Goal: Information Seeking & Learning: Learn about a topic

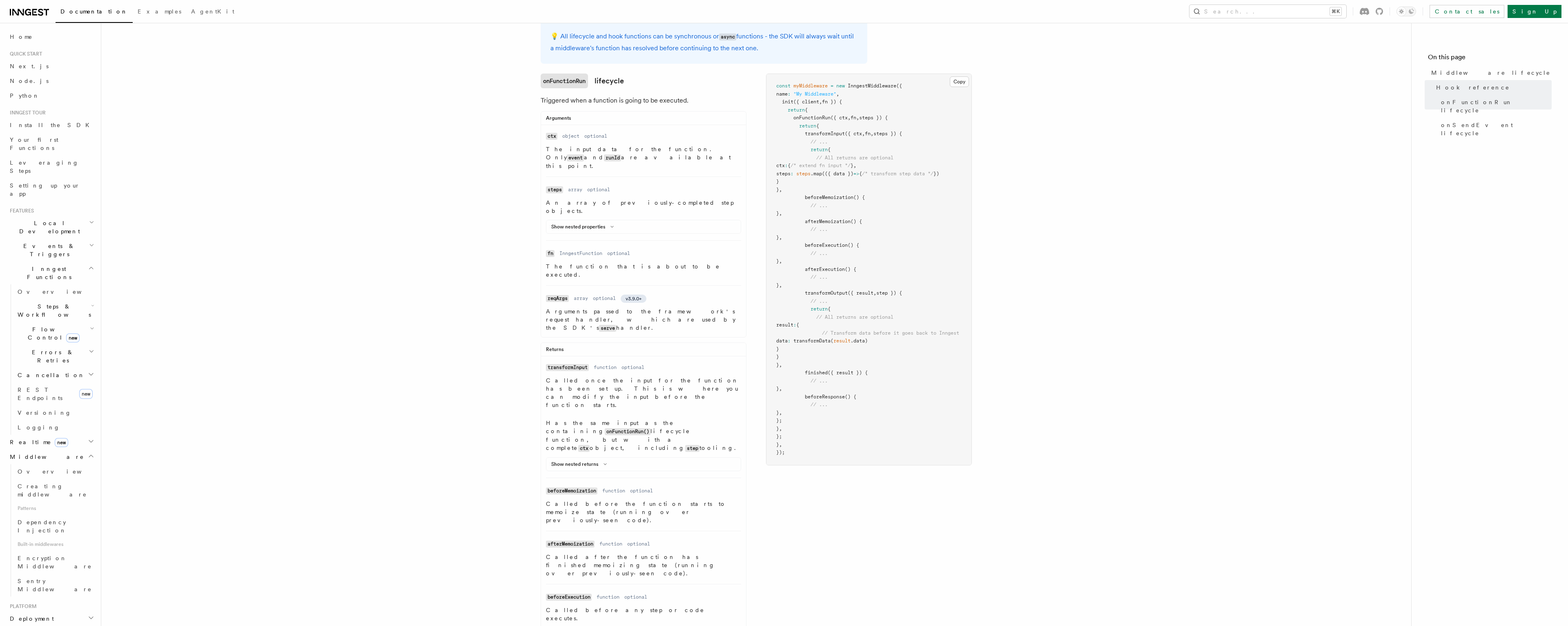
scroll to position [94, 0]
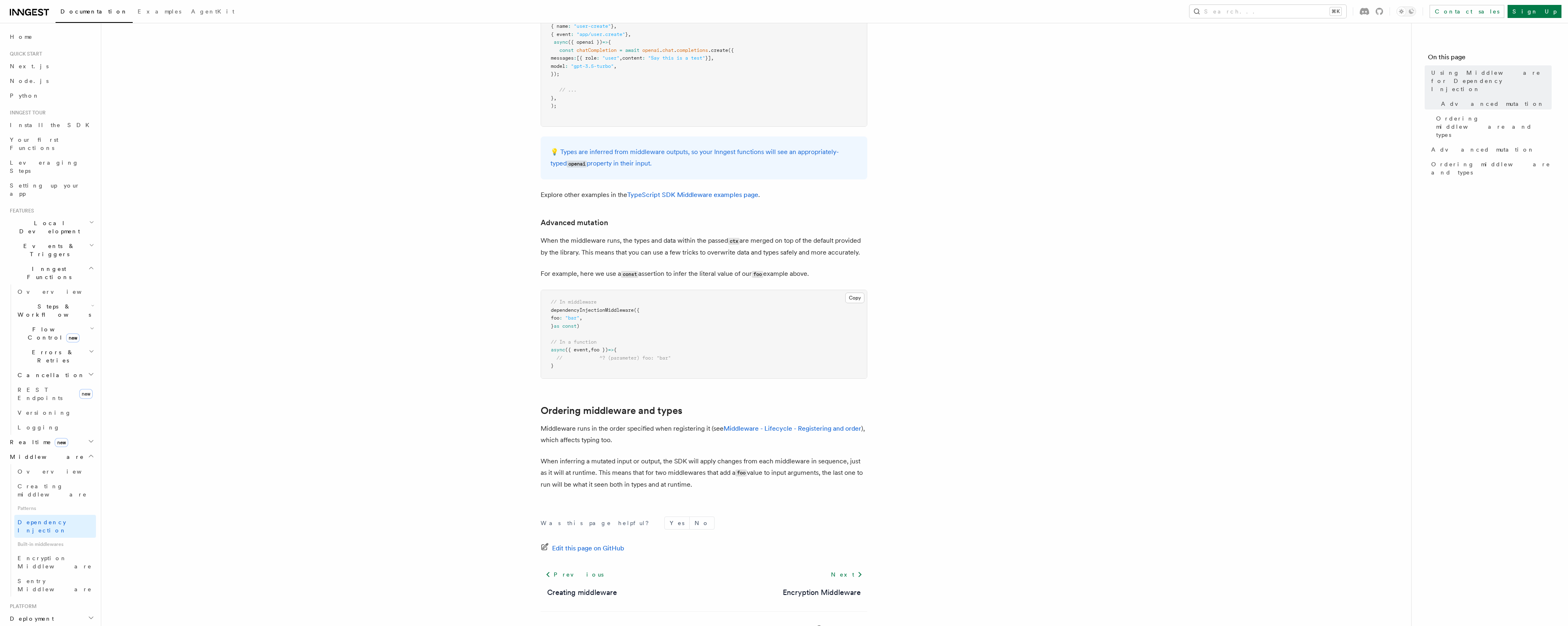
scroll to position [94, 0]
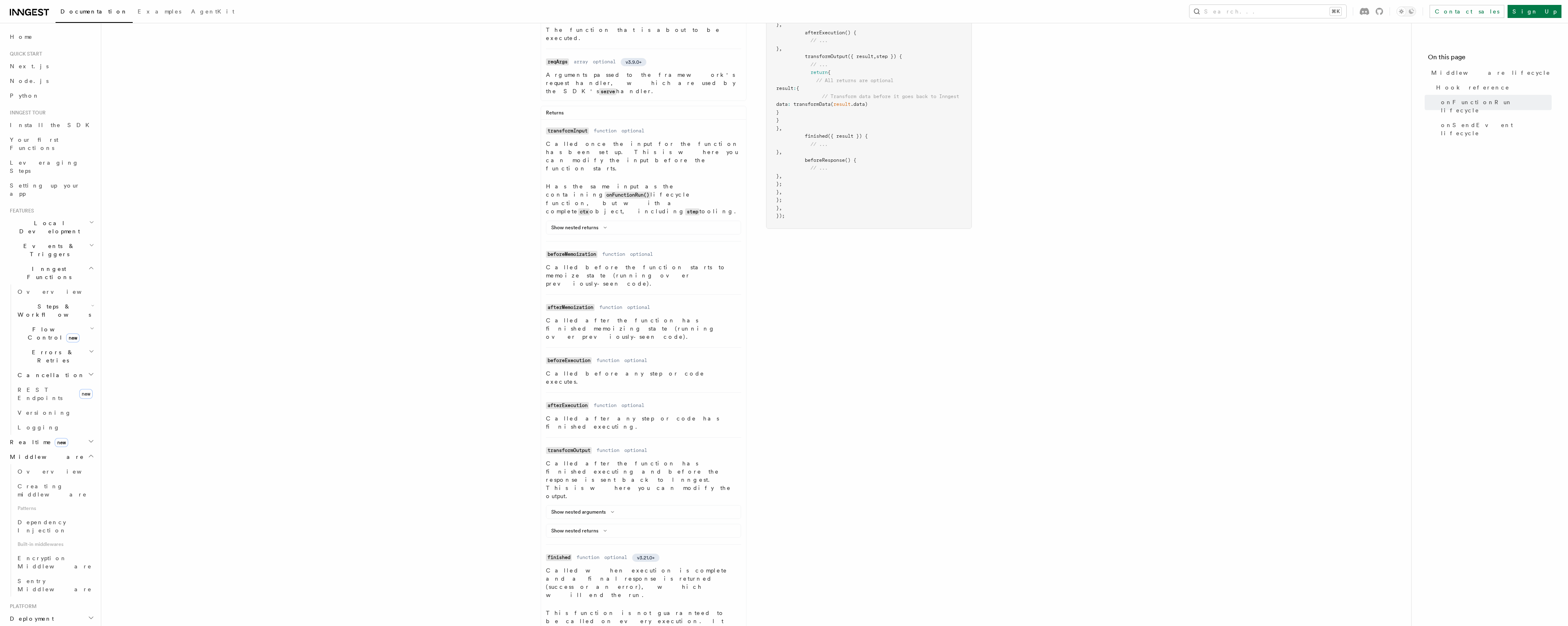
scroll to position [351, 0]
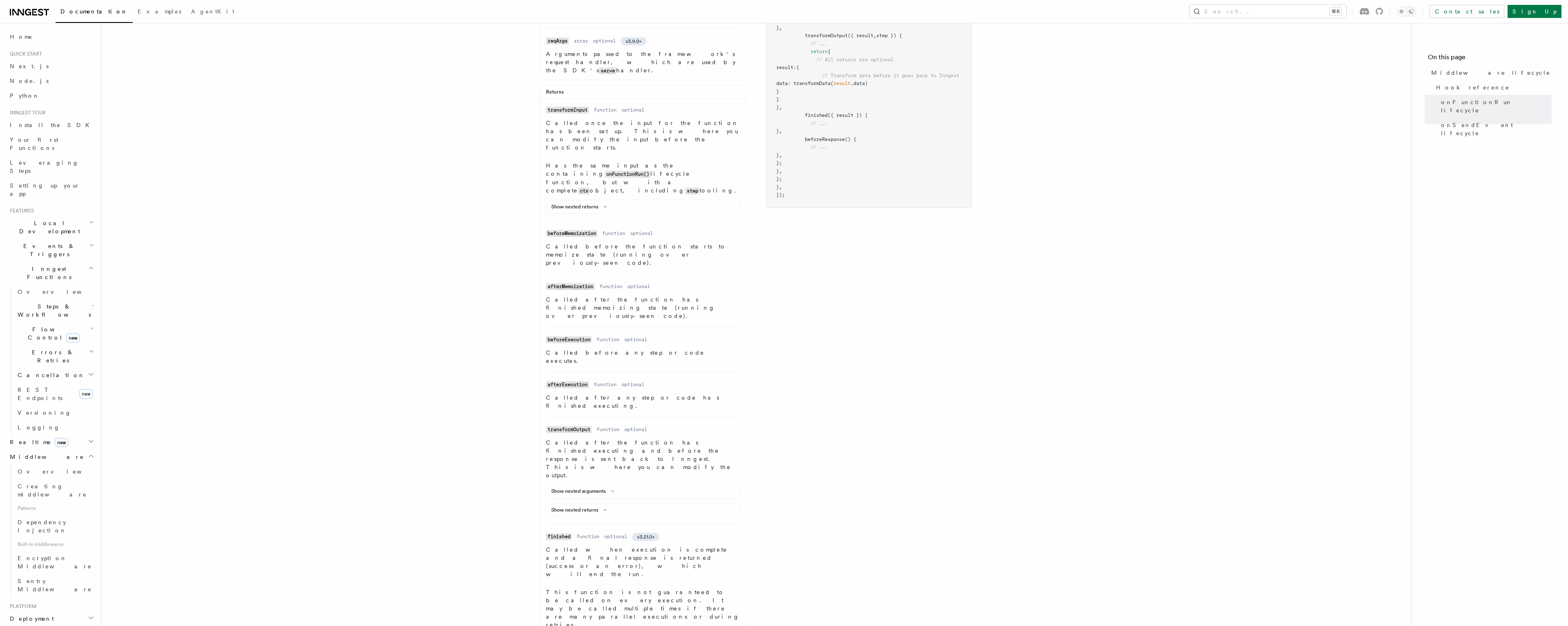
click at [429, 360] on article "References TypeScript SDK Middleware Middleware lifecycle v2.0.0+ Hook referenc…" at bounding box center [756, 398] width 1284 height 1427
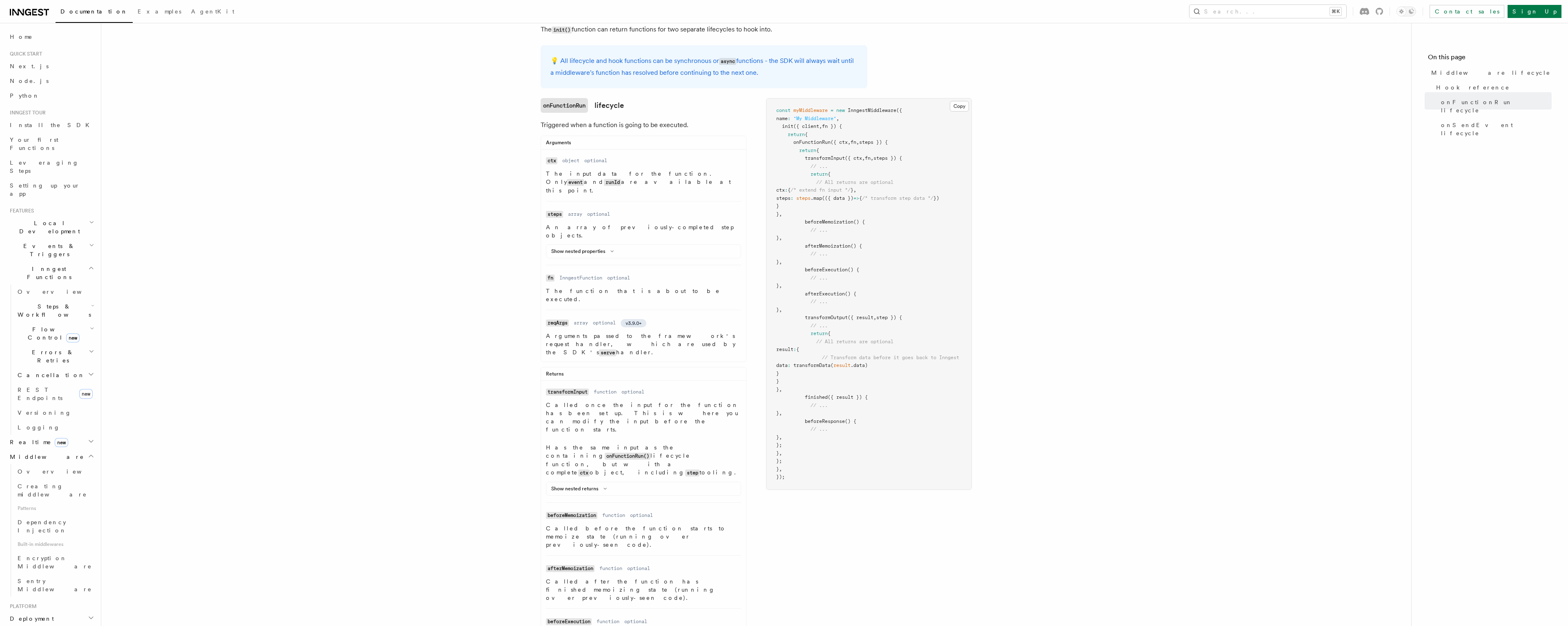
scroll to position [0, 0]
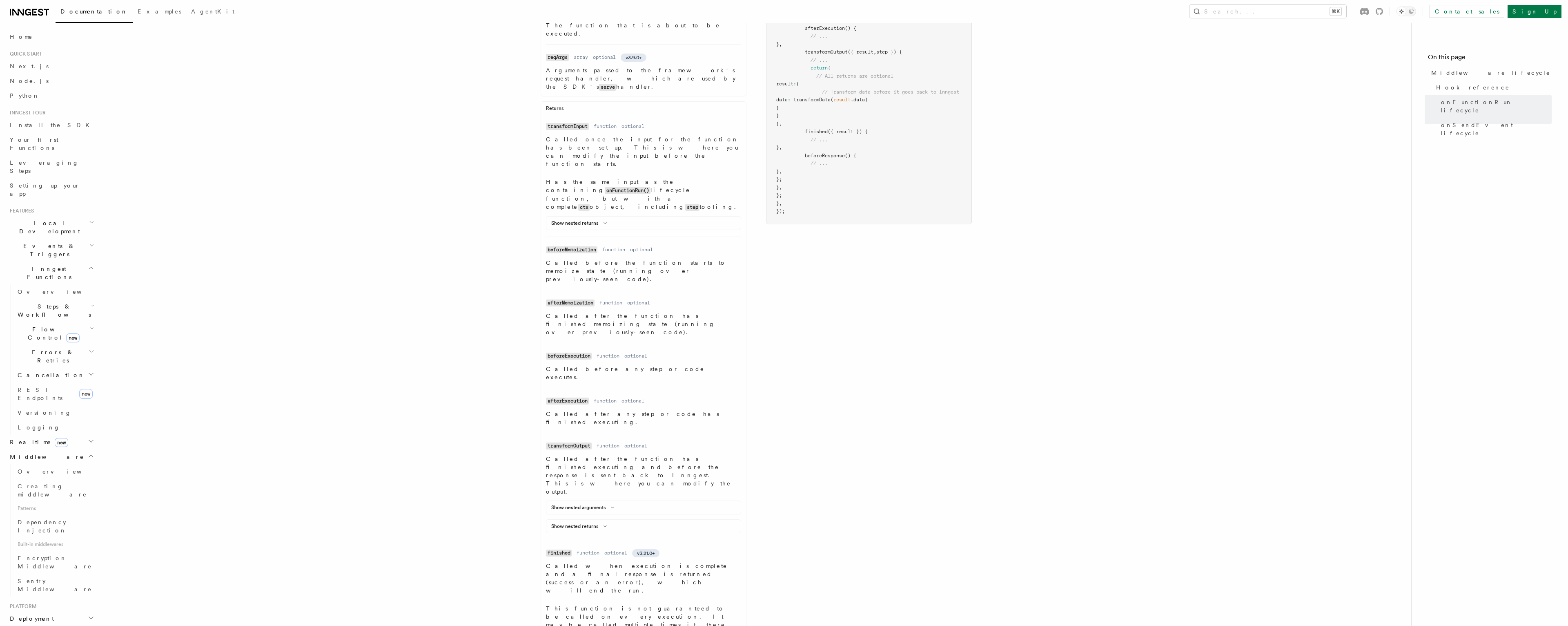
click at [432, 370] on article "References TypeScript SDK Middleware Middleware lifecycle v2.0.0+ Hook referenc…" at bounding box center [756, 415] width 1284 height 1427
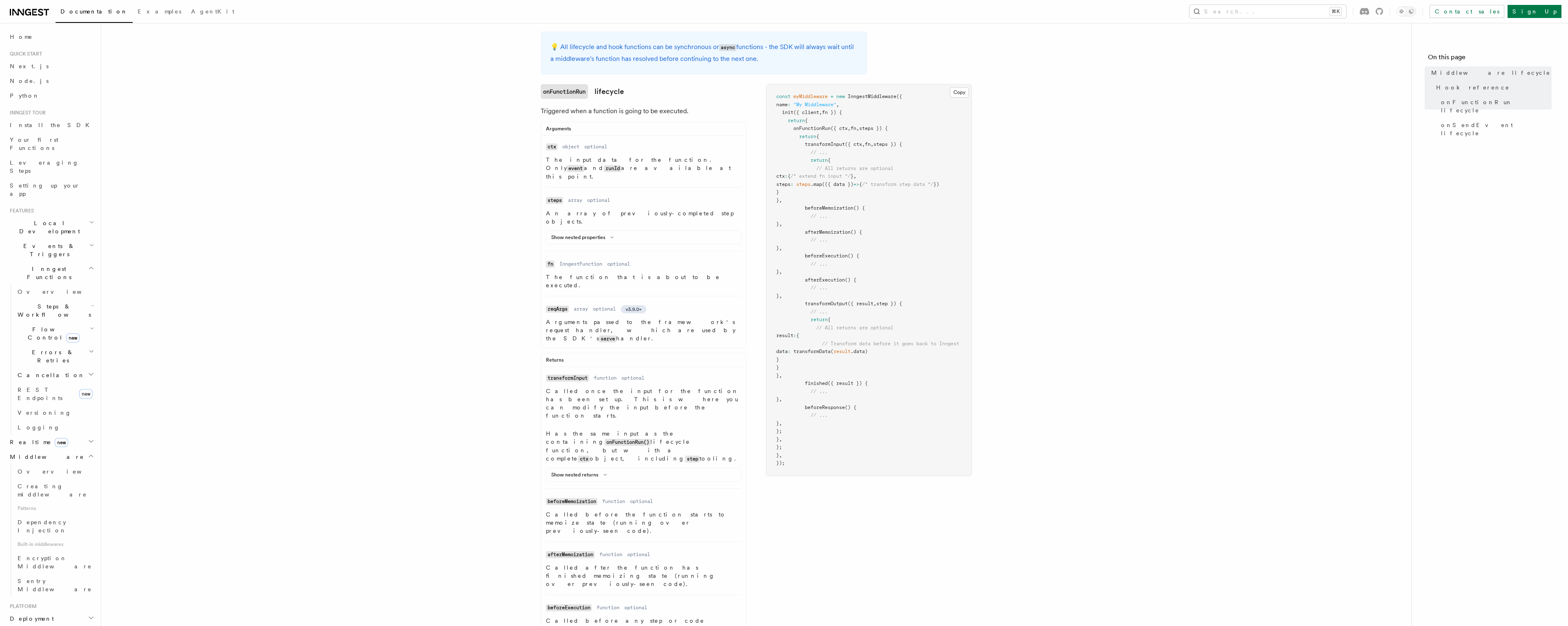
scroll to position [85, 0]
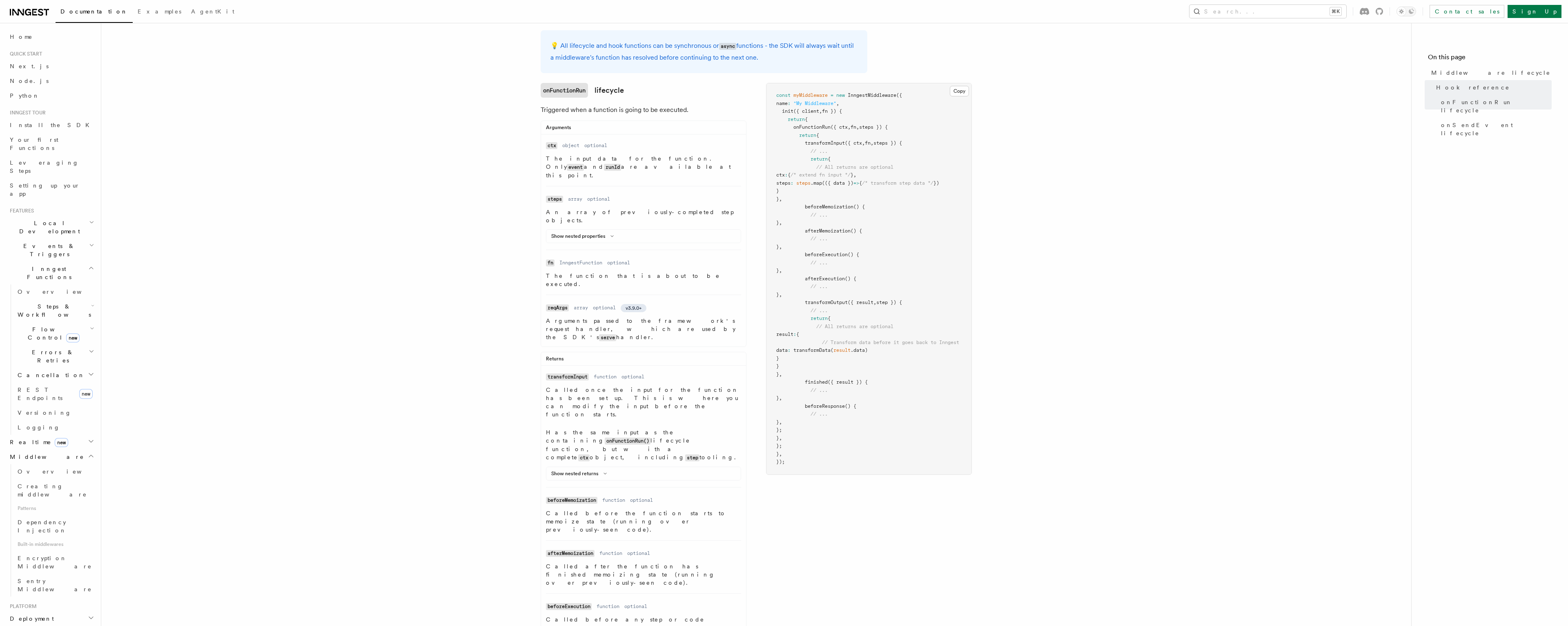
scroll to position [0, 0]
click at [578, 233] on button "Show nested properties" at bounding box center [584, 236] width 66 height 7
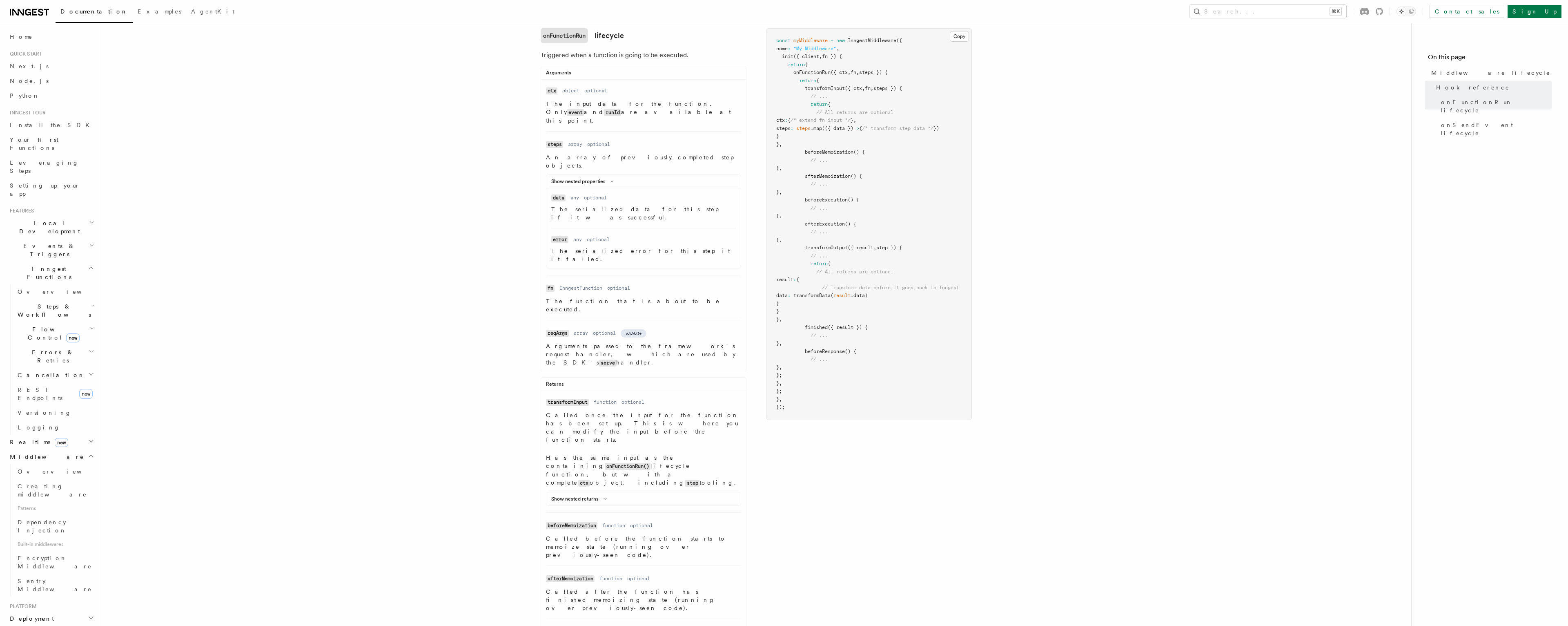
scroll to position [151, 0]
click at [589, 484] on button "Show nested returns" at bounding box center [581, 487] width 59 height 7
click at [560, 557] on code "steps" at bounding box center [560, 560] width 17 height 7
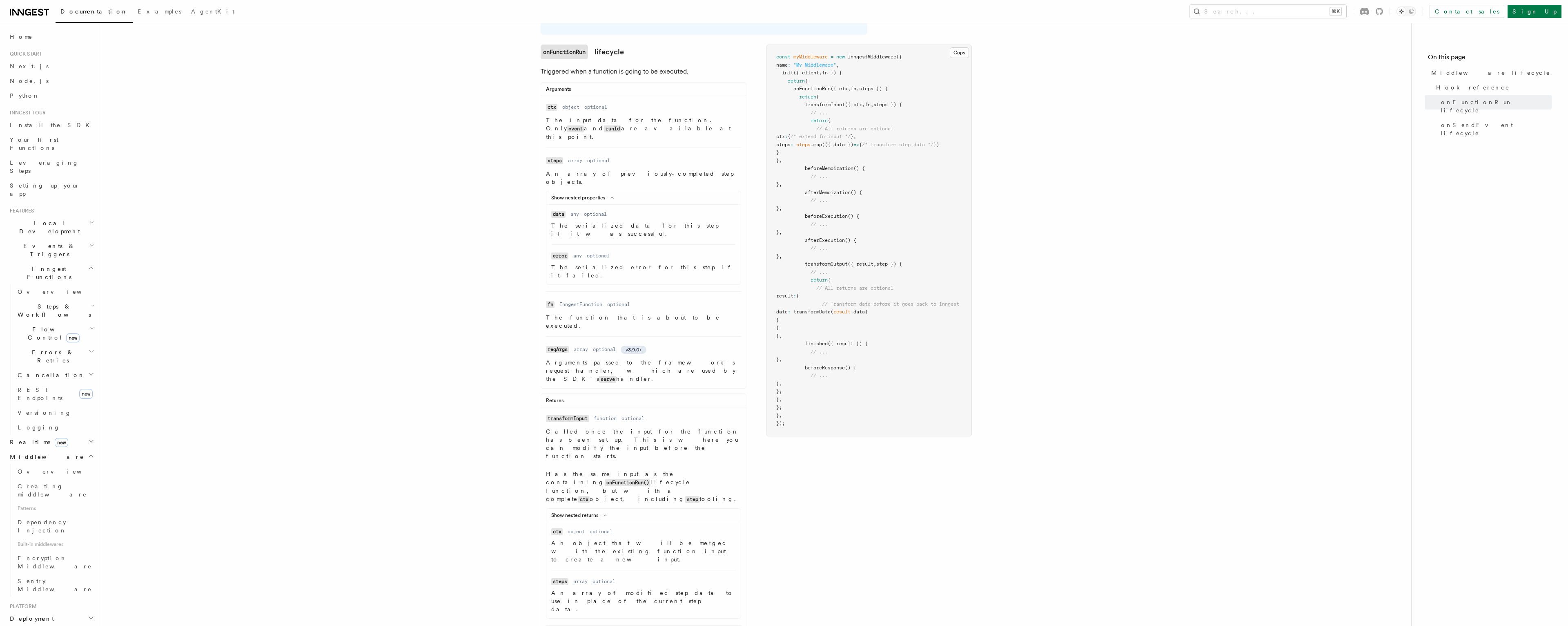
scroll to position [122, 0]
click at [580, 540] on p "An object that will be merged with the existing function input to create a new …" at bounding box center [643, 552] width 184 height 24
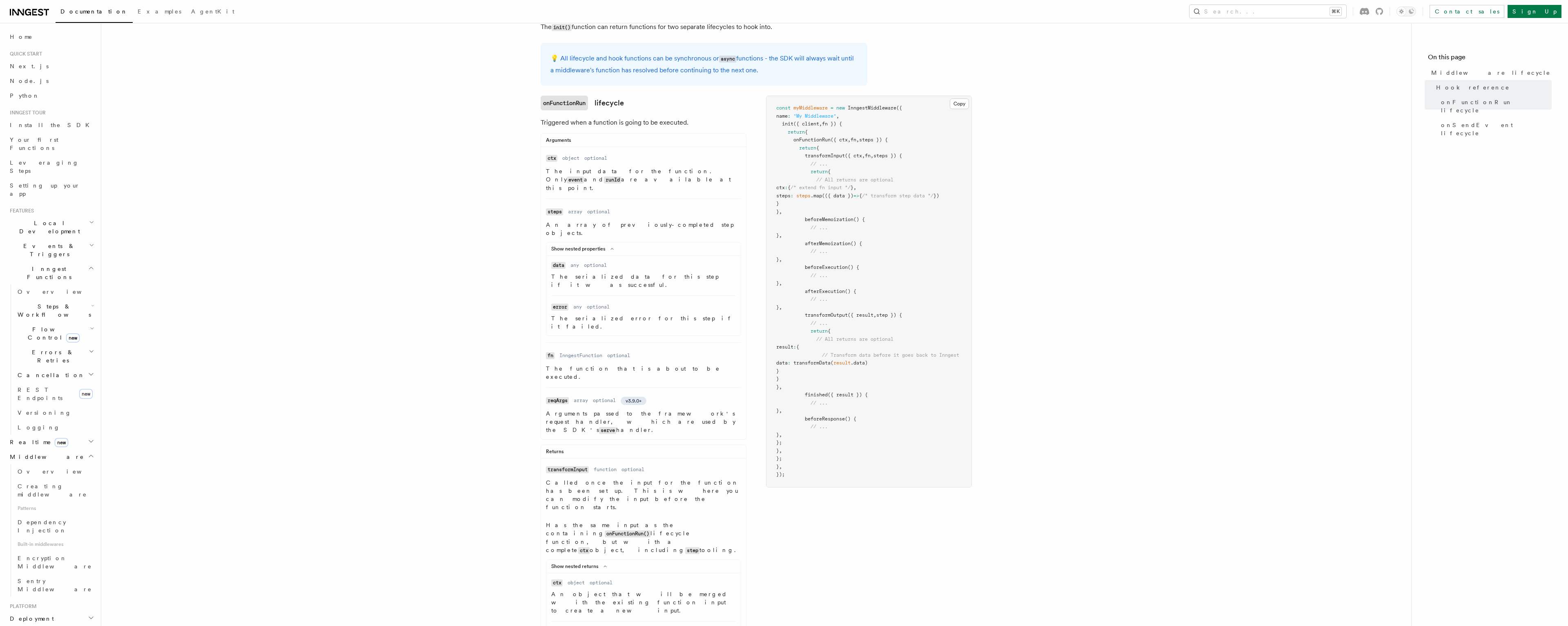
scroll to position [71, 0]
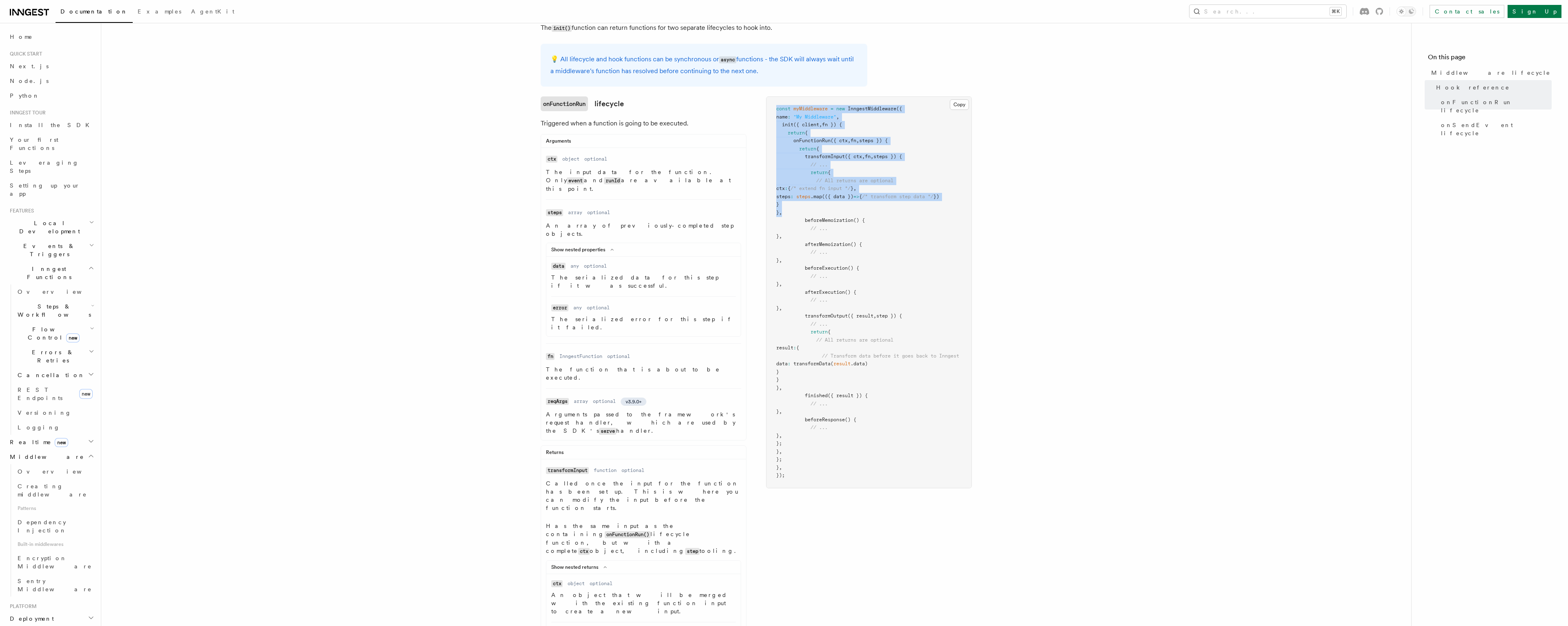
drag, startPoint x: 827, startPoint y: 215, endPoint x: 760, endPoint y: 110, distance: 124.6
click at [760, 110] on div "onFunctionRun lifecycle Triggered when a function is going to be executed. Argu…" at bounding box center [756, 638] width 431 height 1083
copy code "const myMiddleware = new InngestMiddleware ({ name : "My Middleware" , init ({ …"
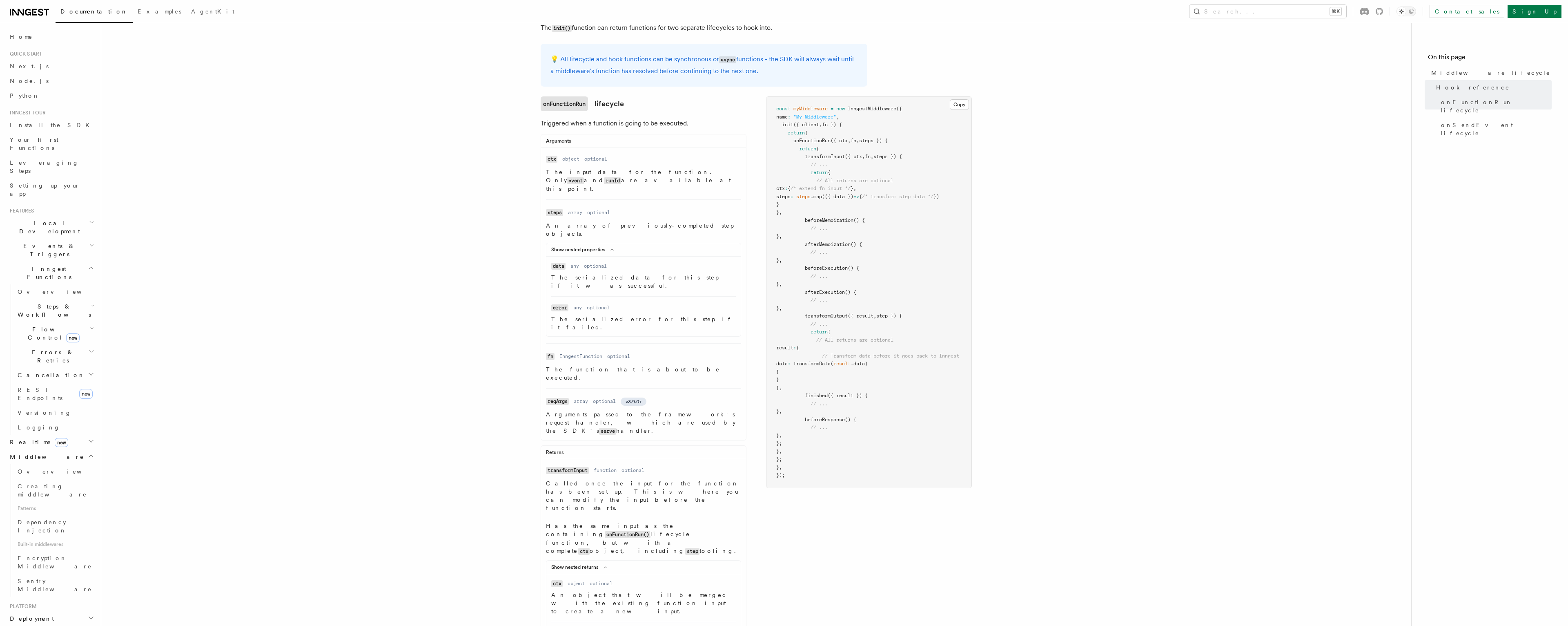
click at [565, 353] on dd "InngestFunction" at bounding box center [581, 356] width 43 height 7
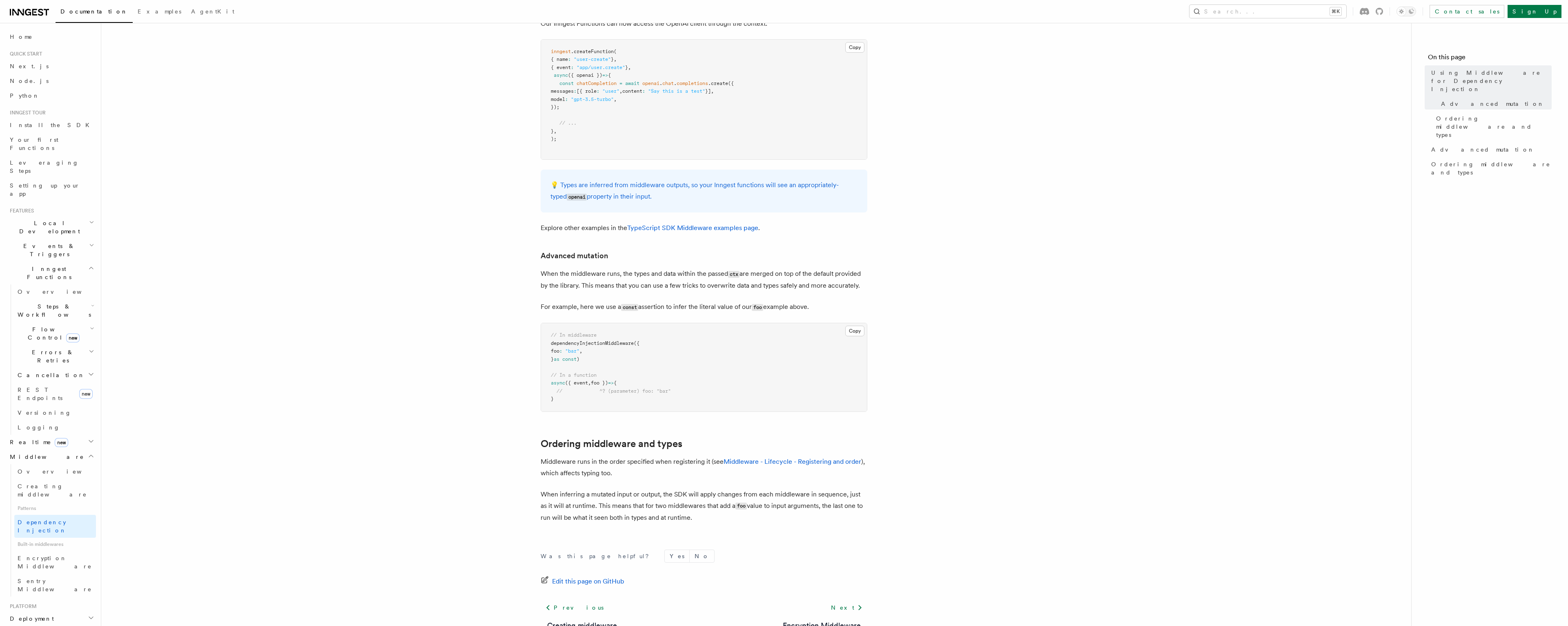
scroll to position [297, 0]
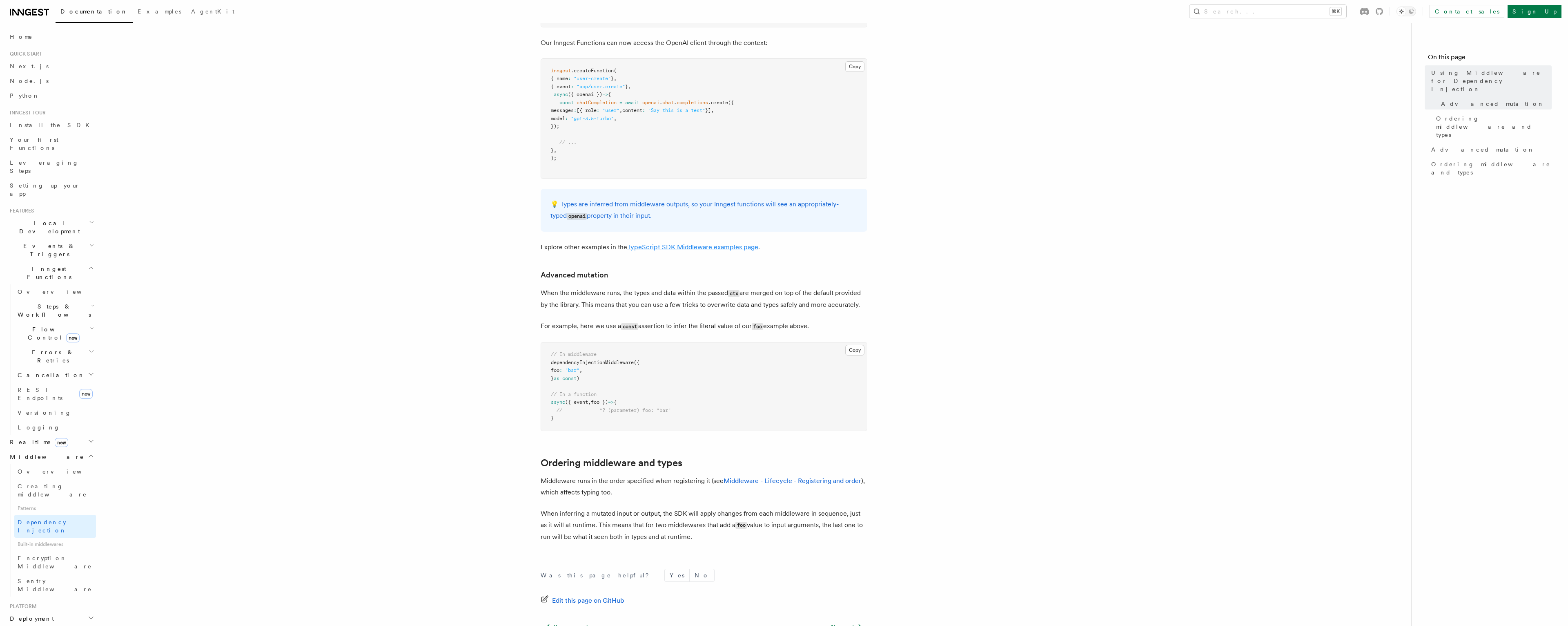
click at [670, 243] on link "TypeScript SDK Middleware examples page" at bounding box center [692, 247] width 131 height 8
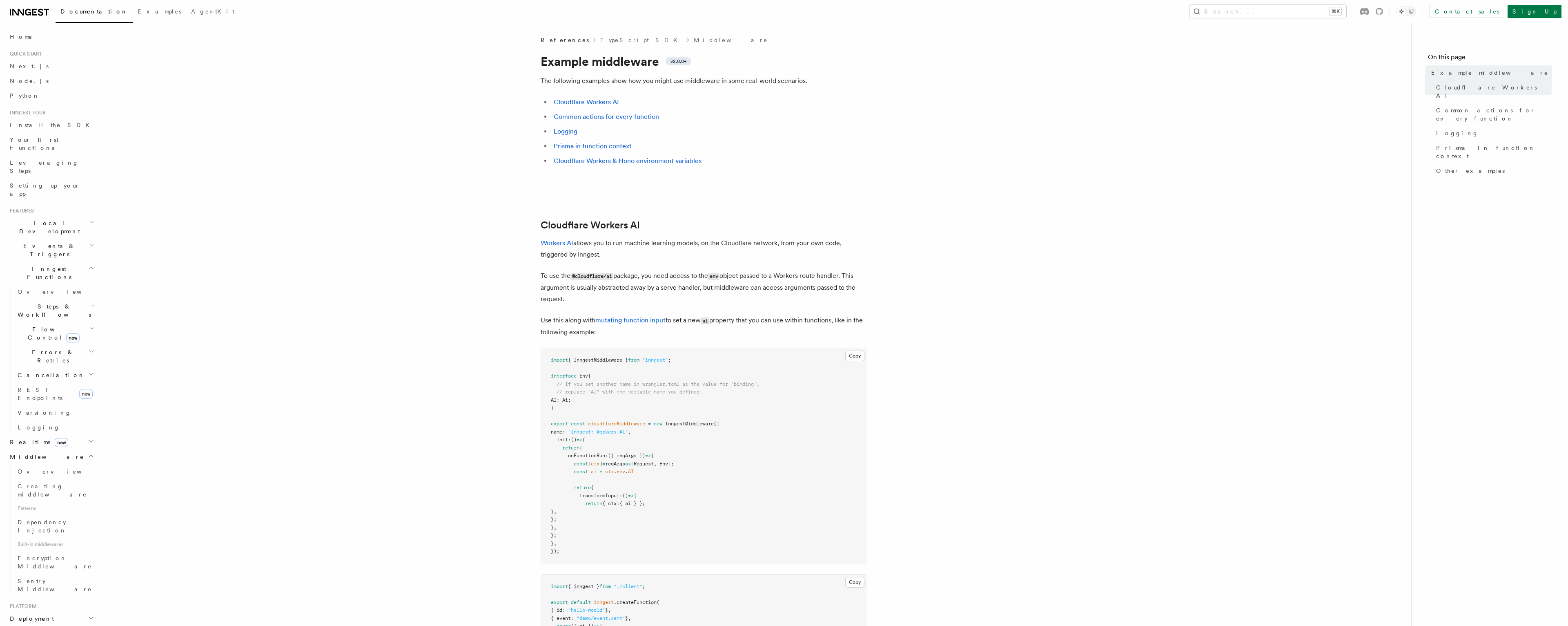
scroll to position [22, 0]
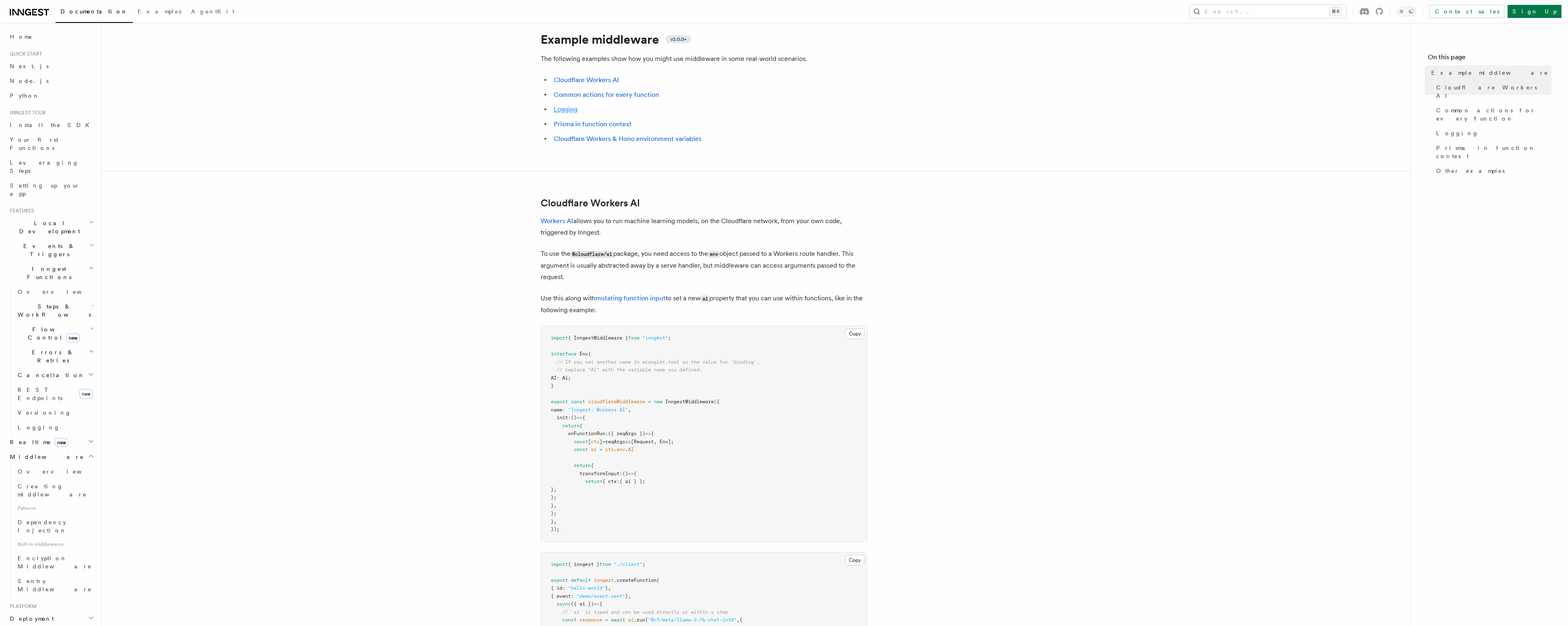
click at [571, 111] on link "Logging" at bounding box center [565, 109] width 24 height 8
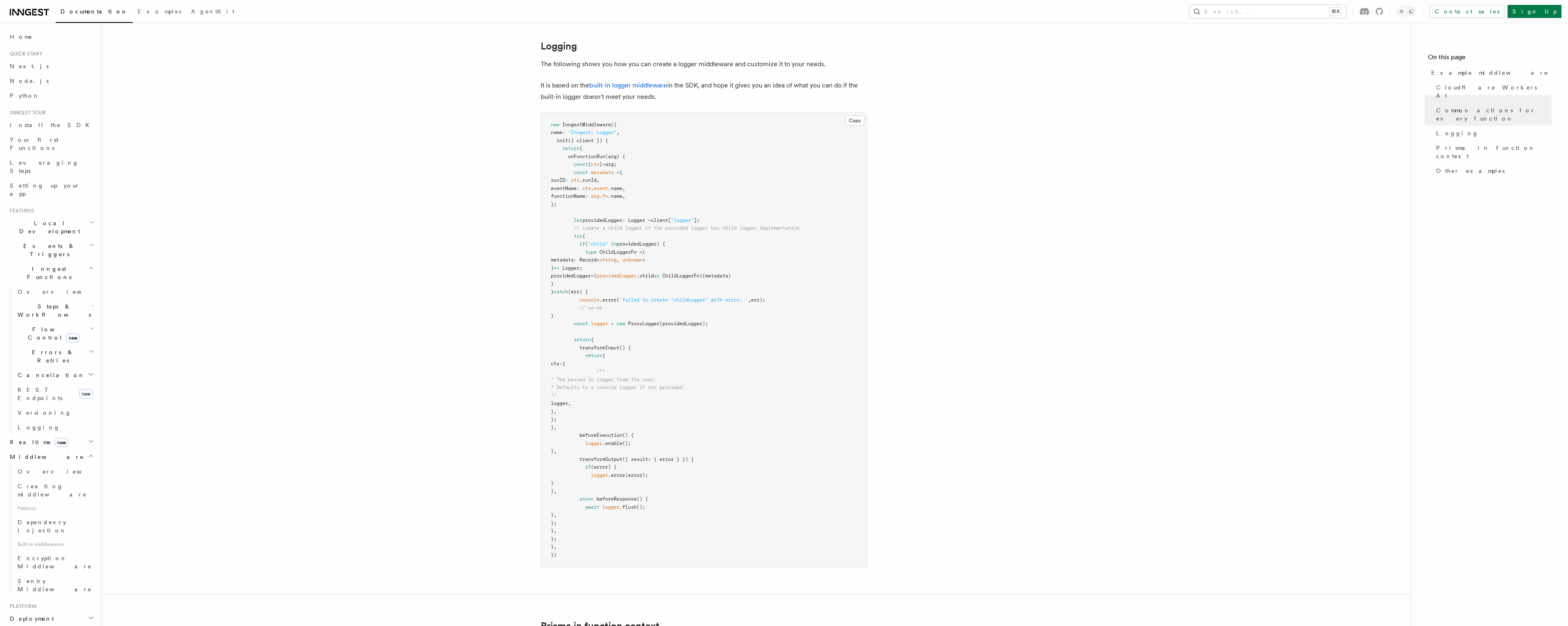
scroll to position [1577, 0]
click at [674, 427] on pre "new InngestMiddleware ({ name : "Inngest: Logger" , init ({ client }) { return …" at bounding box center [704, 338] width 326 height 455
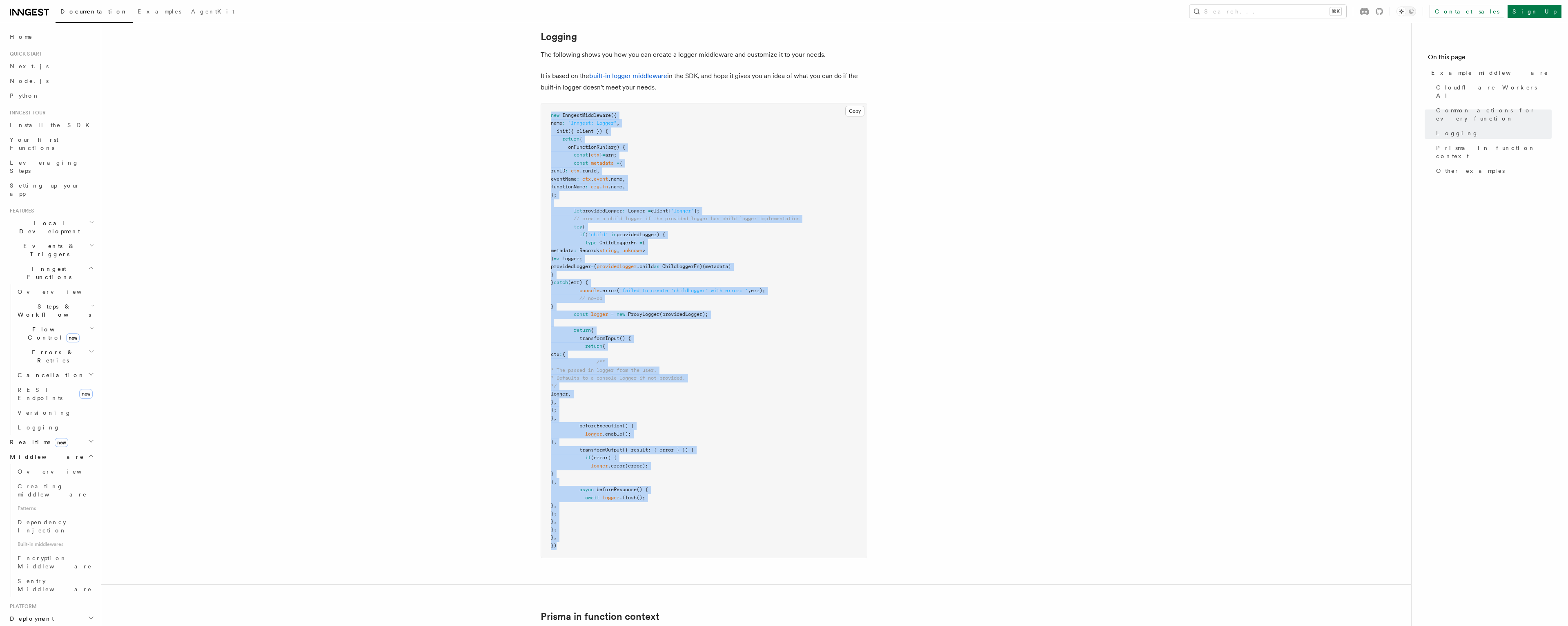
drag, startPoint x: 560, startPoint y: 546, endPoint x: 536, endPoint y: 108, distance: 438.7
copy code "new InngestMiddleware ({ name : "Inngest: Logger" , init ({ client }) { return …"
